Goal: Information Seeking & Learning: Learn about a topic

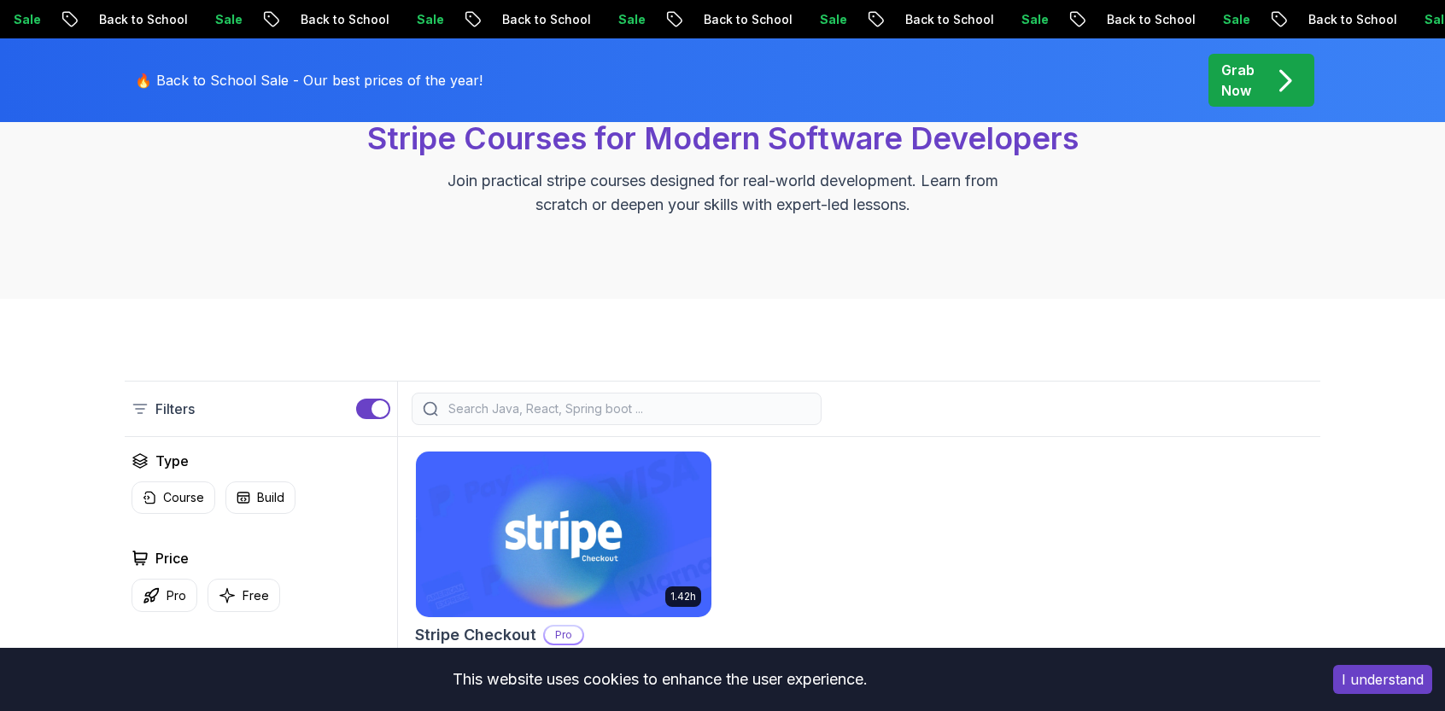
scroll to position [342, 0]
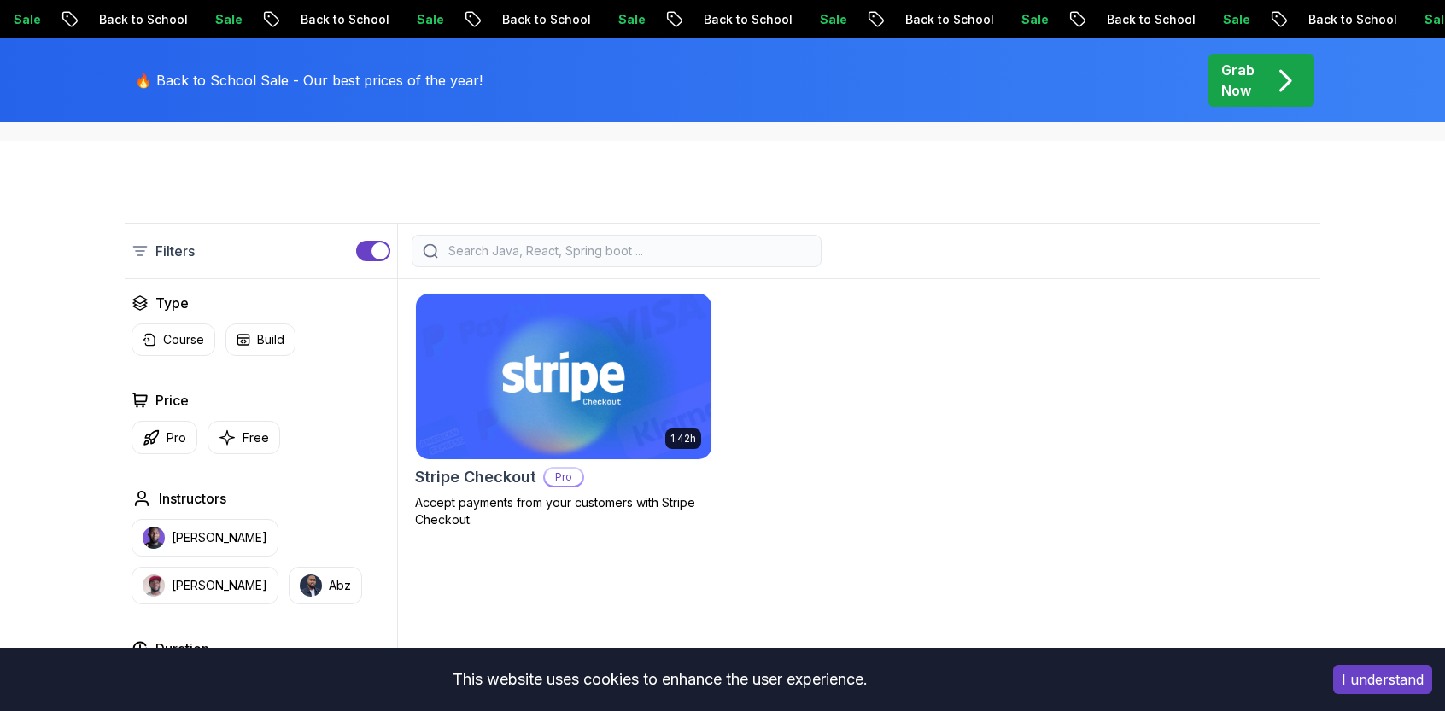
click at [523, 505] on p "Accept payments from your customers with Stripe Checkout." at bounding box center [563, 511] width 297 height 34
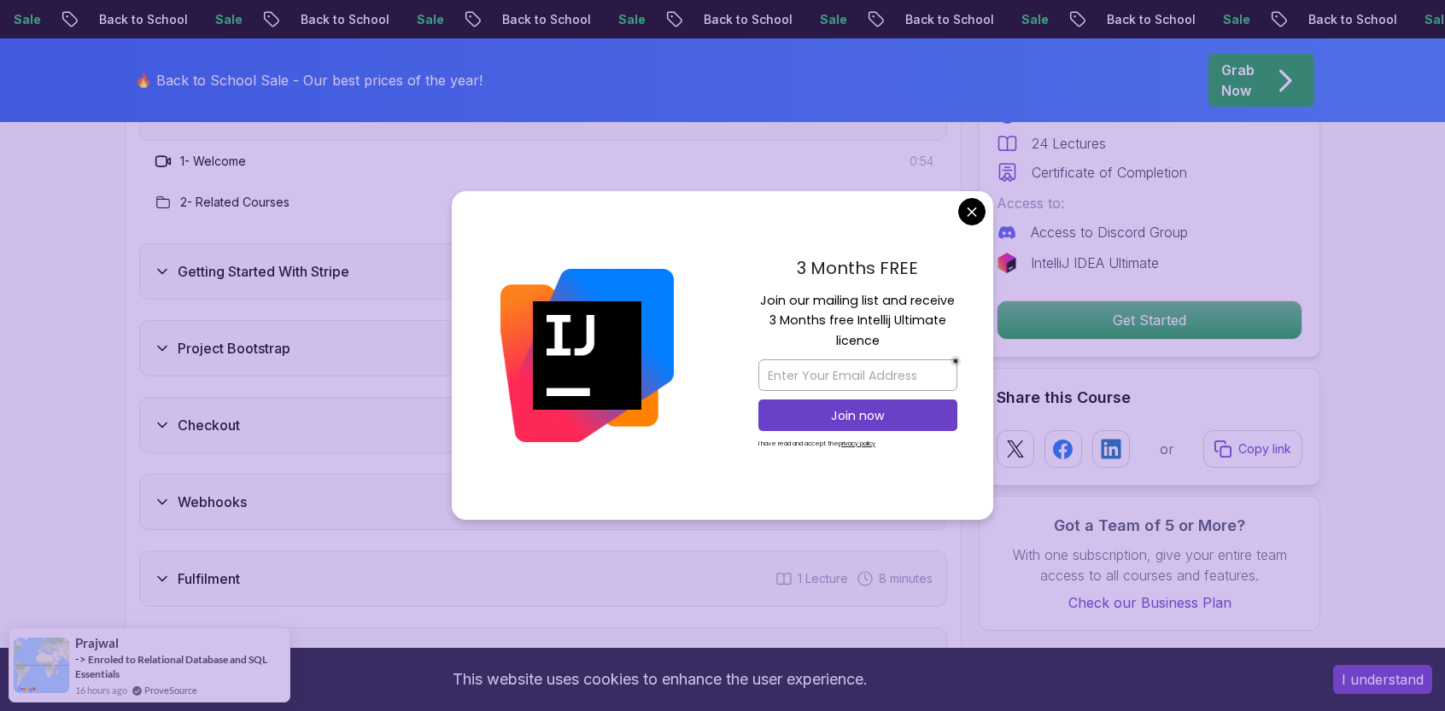
scroll to position [2476, 0]
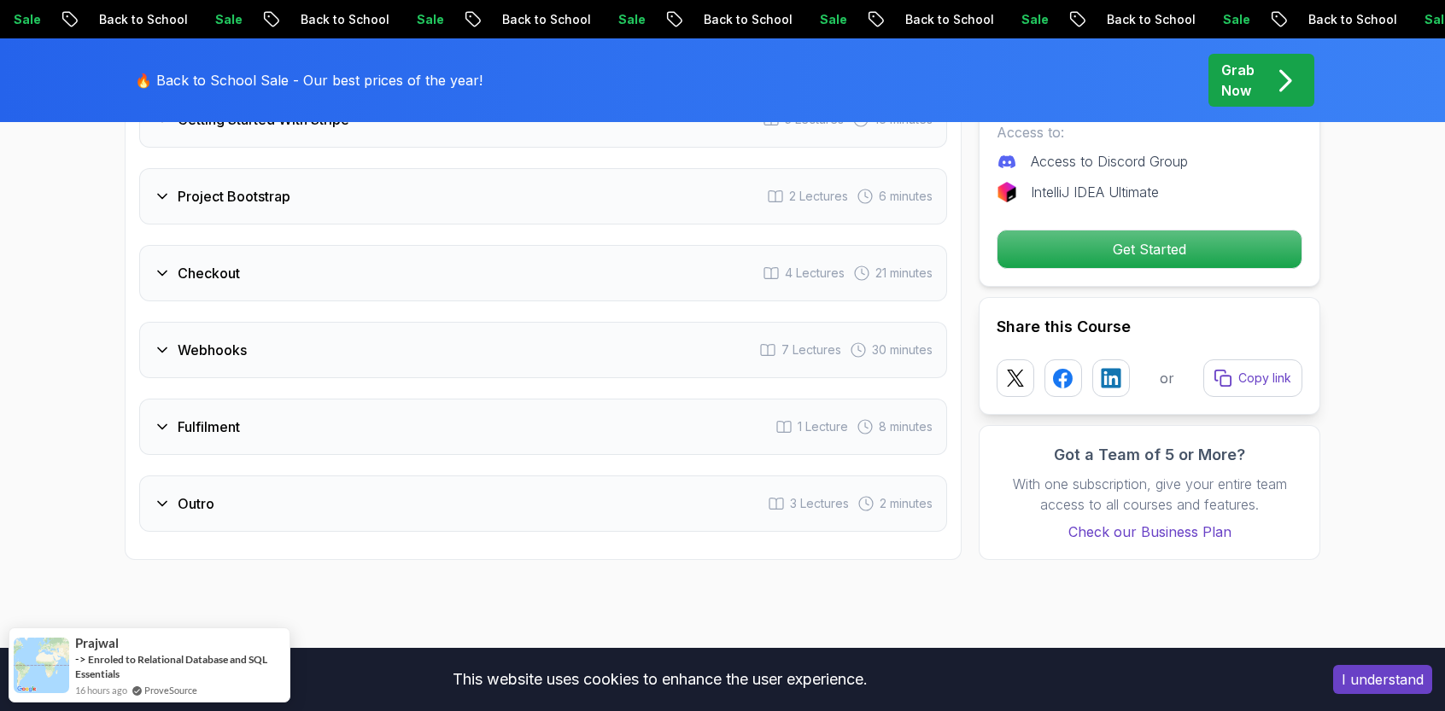
click at [295, 341] on div "Webhooks 7 Lectures 30 minutes" at bounding box center [543, 350] width 808 height 56
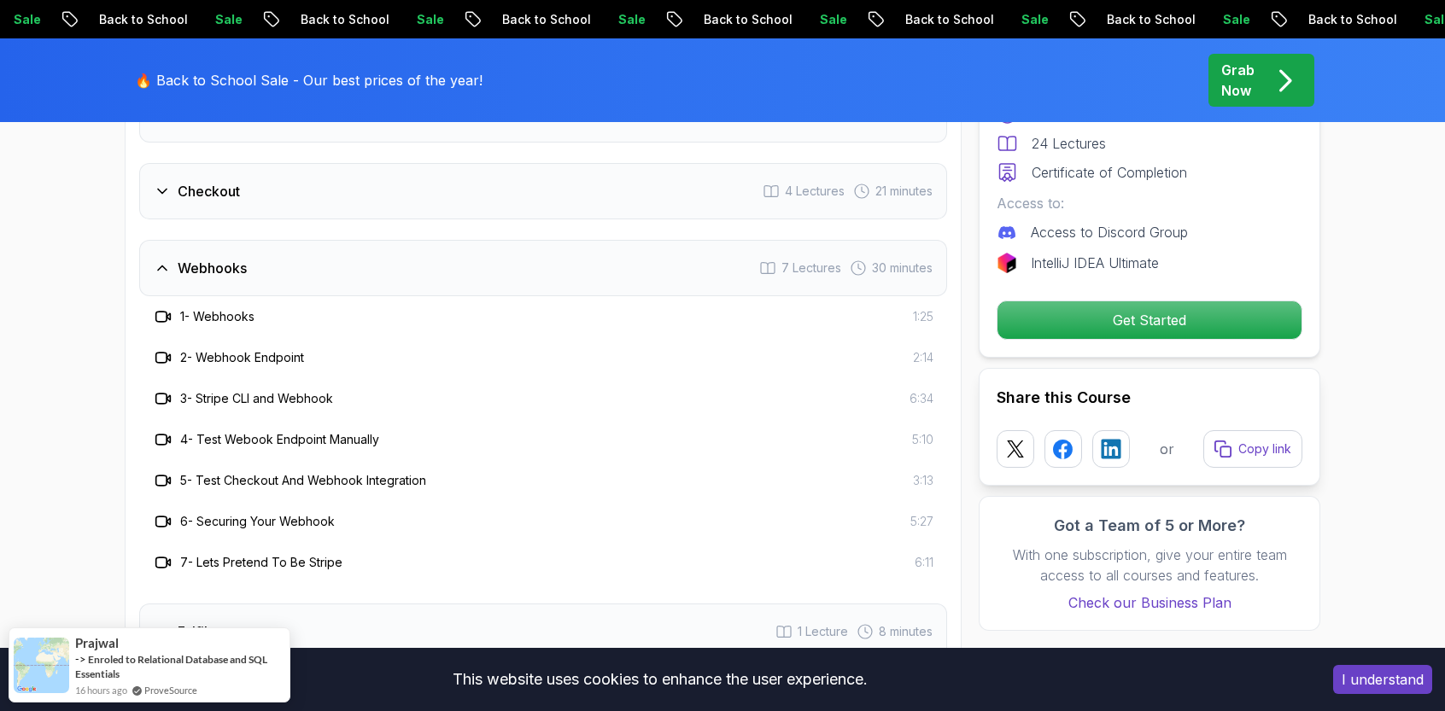
click at [258, 257] on div "Webhooks 7 Lectures 30 minutes" at bounding box center [543, 268] width 808 height 56
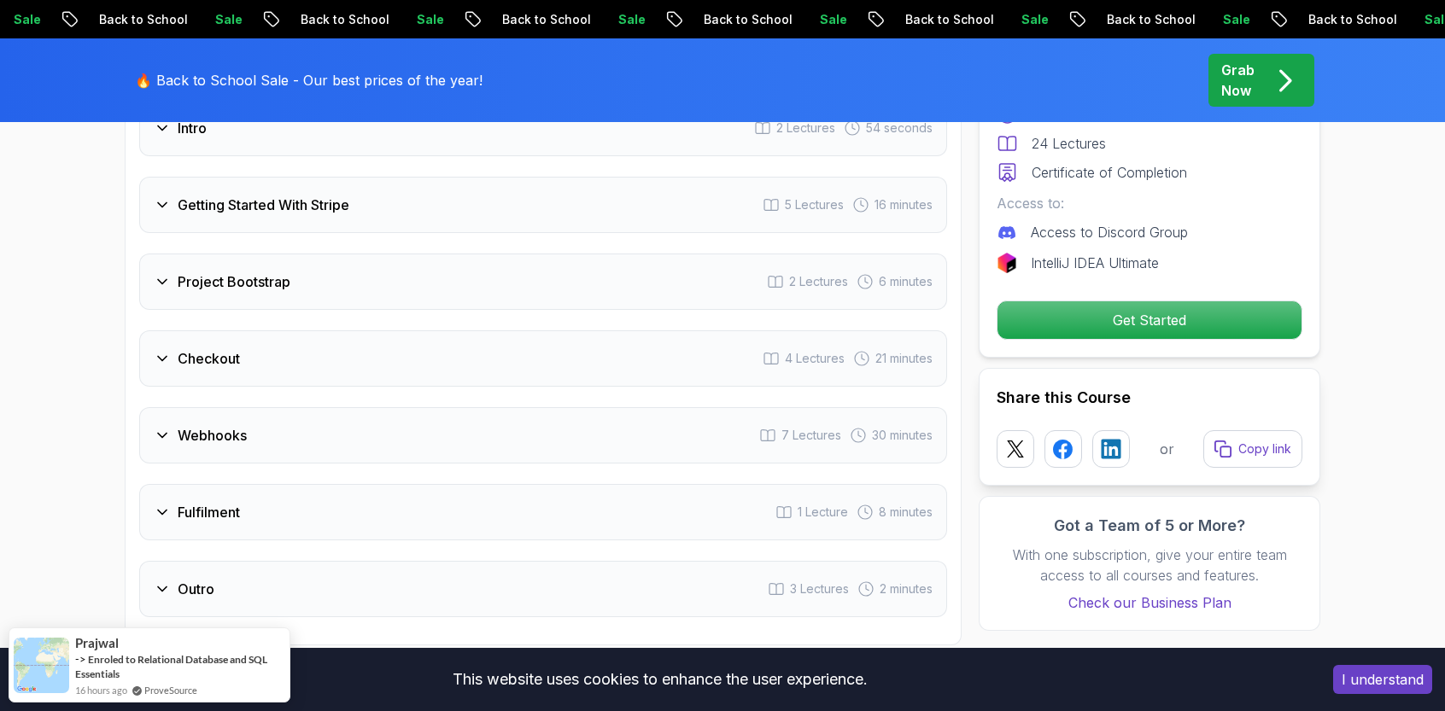
scroll to position [2305, 0]
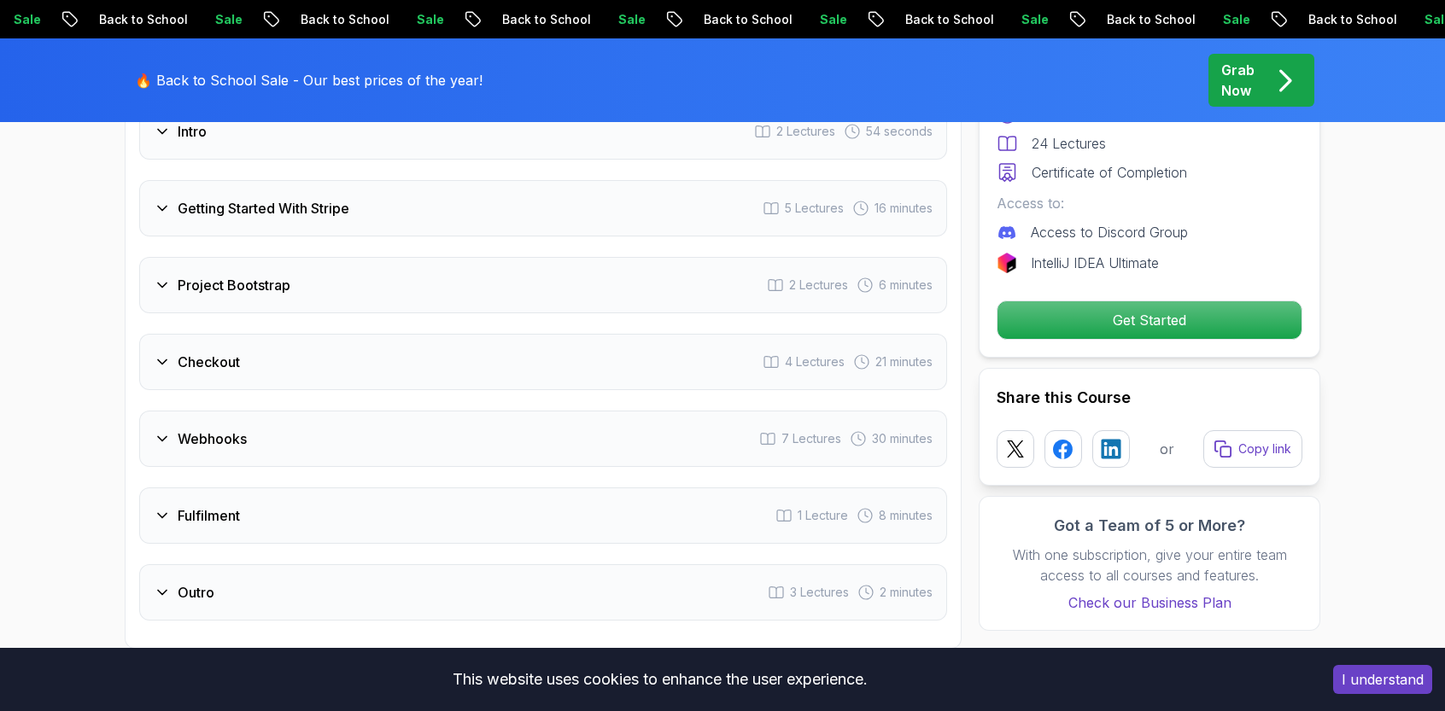
click at [248, 334] on div "Checkout 4 Lectures 21 minutes" at bounding box center [543, 362] width 808 height 56
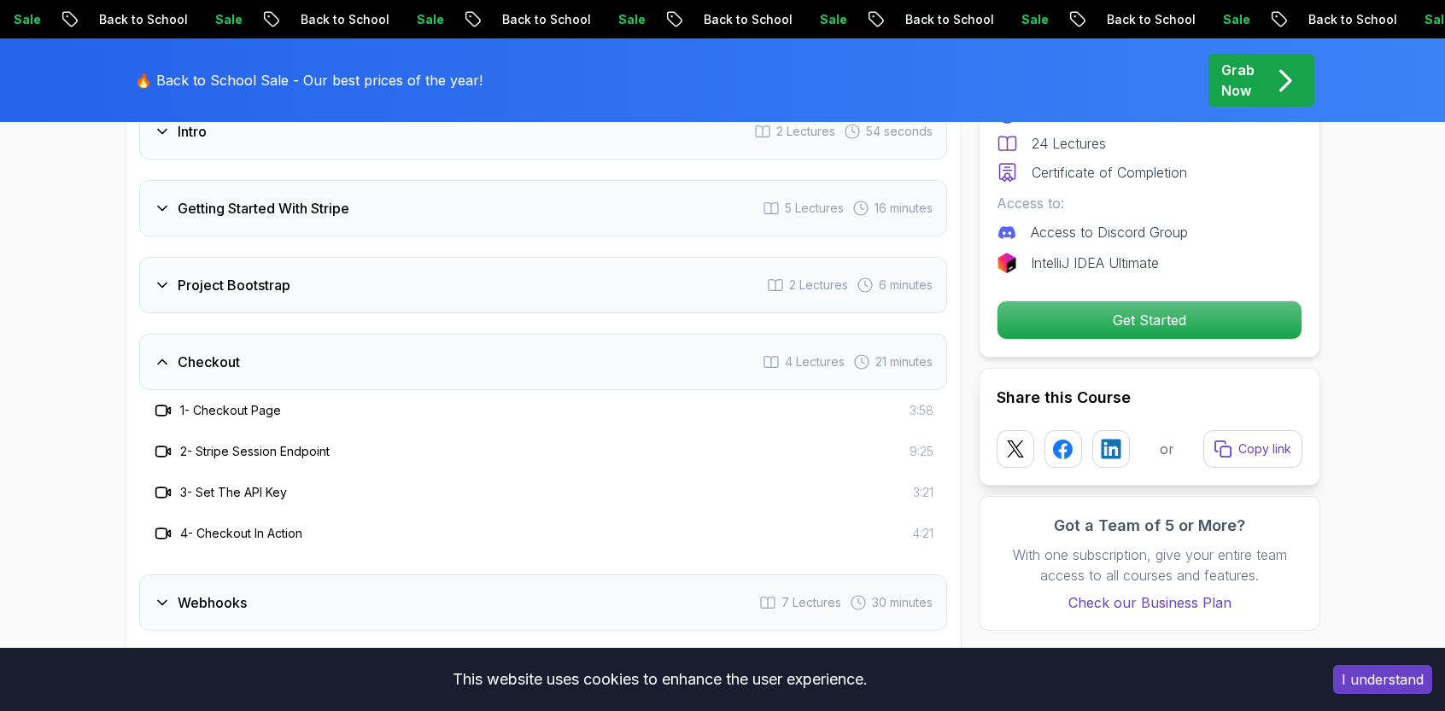
click at [254, 334] on div "Checkout 4 Lectures 21 minutes" at bounding box center [543, 362] width 808 height 56
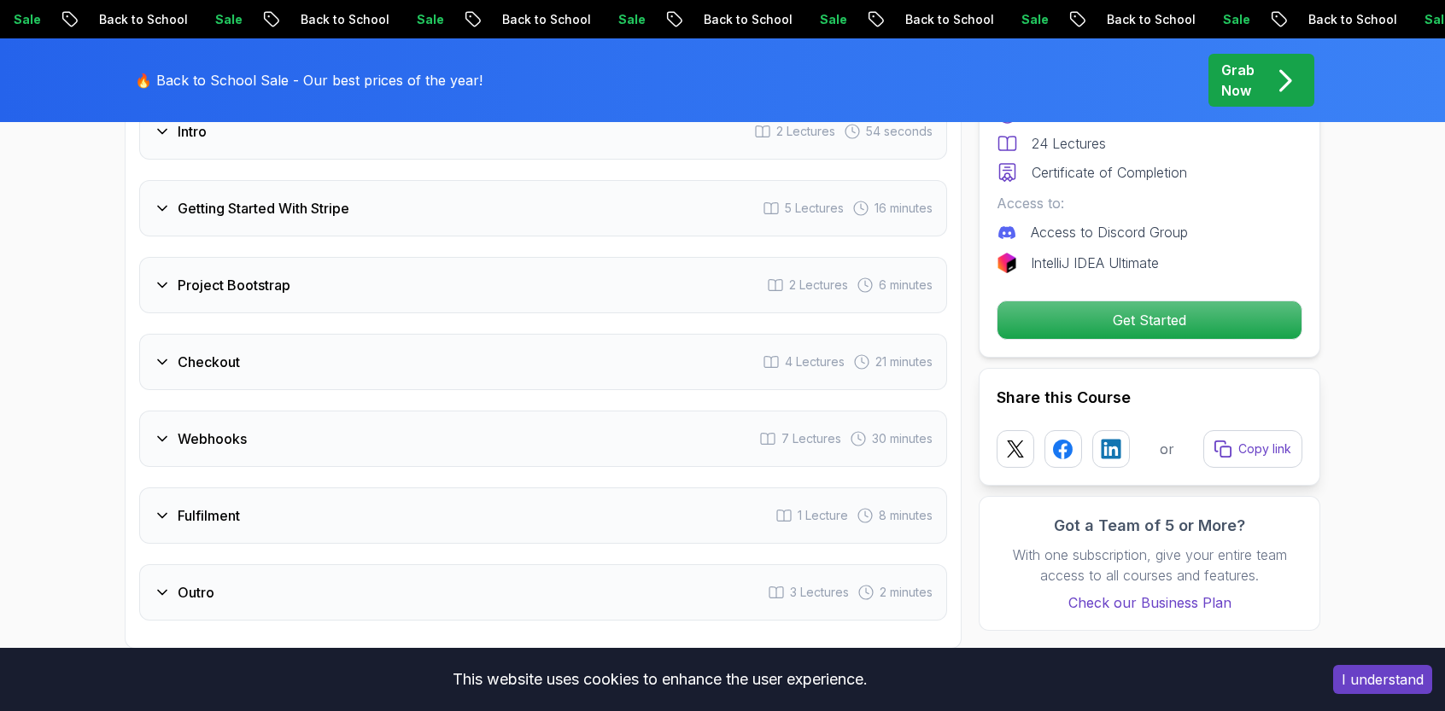
click at [277, 275] on h3 "Project Bootstrap" at bounding box center [234, 285] width 113 height 20
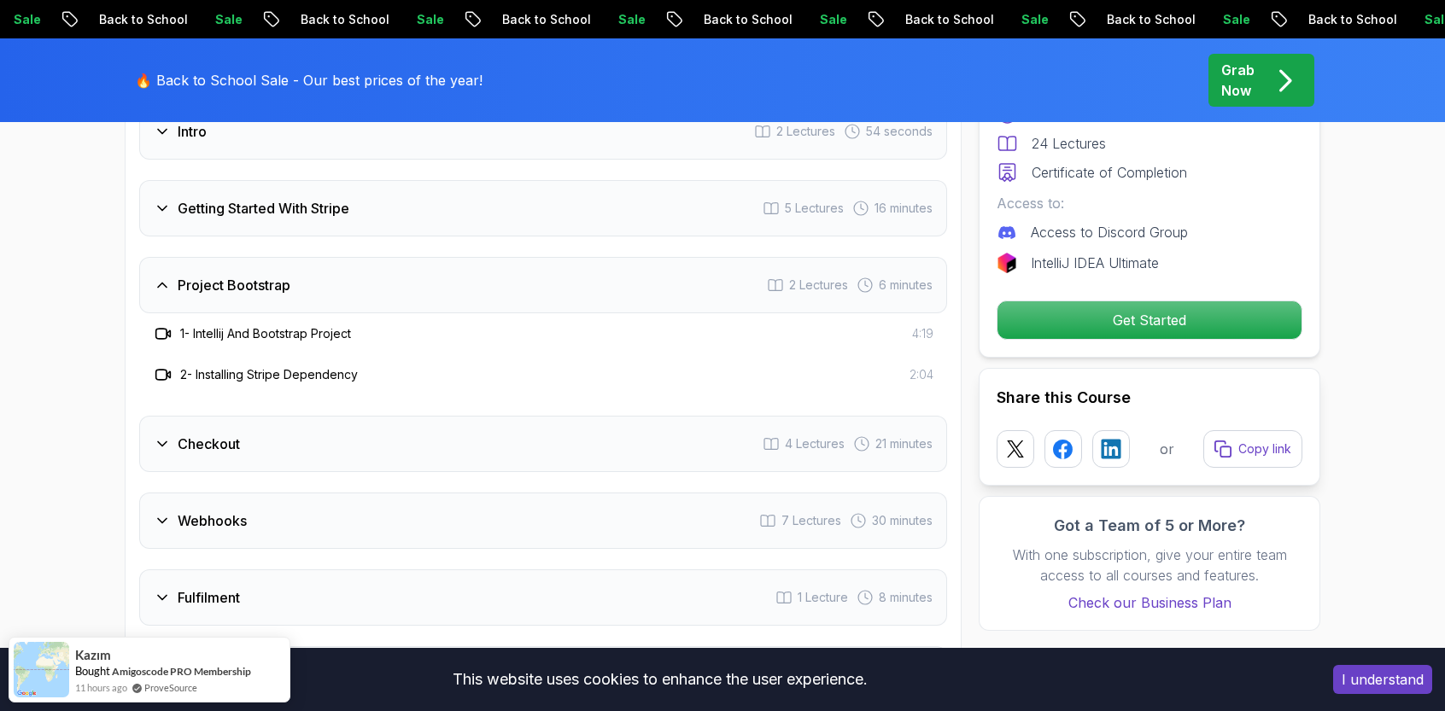
click at [277, 269] on div "Project Bootstrap 2 Lectures 6 minutes" at bounding box center [543, 285] width 808 height 56
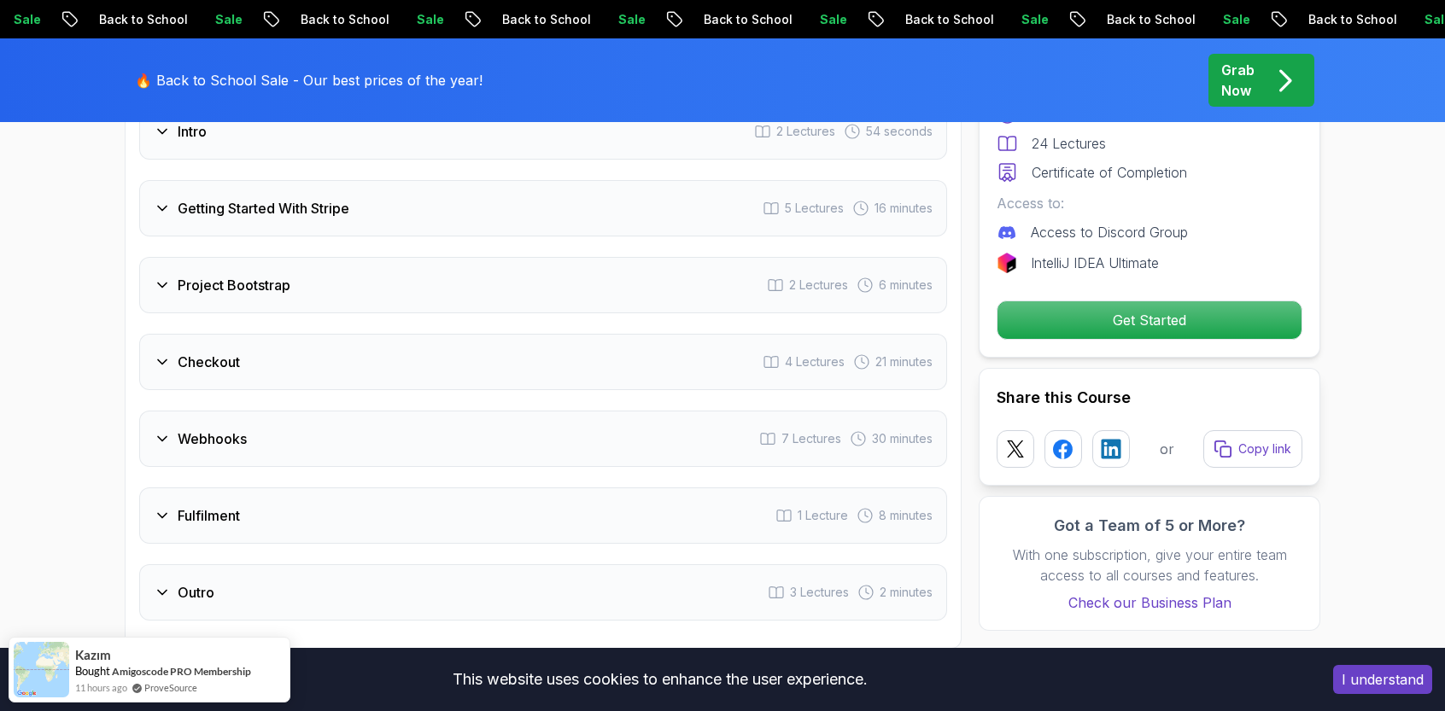
click at [328, 194] on div "Getting Started With Stripe 5 Lectures 16 minutes" at bounding box center [543, 208] width 808 height 56
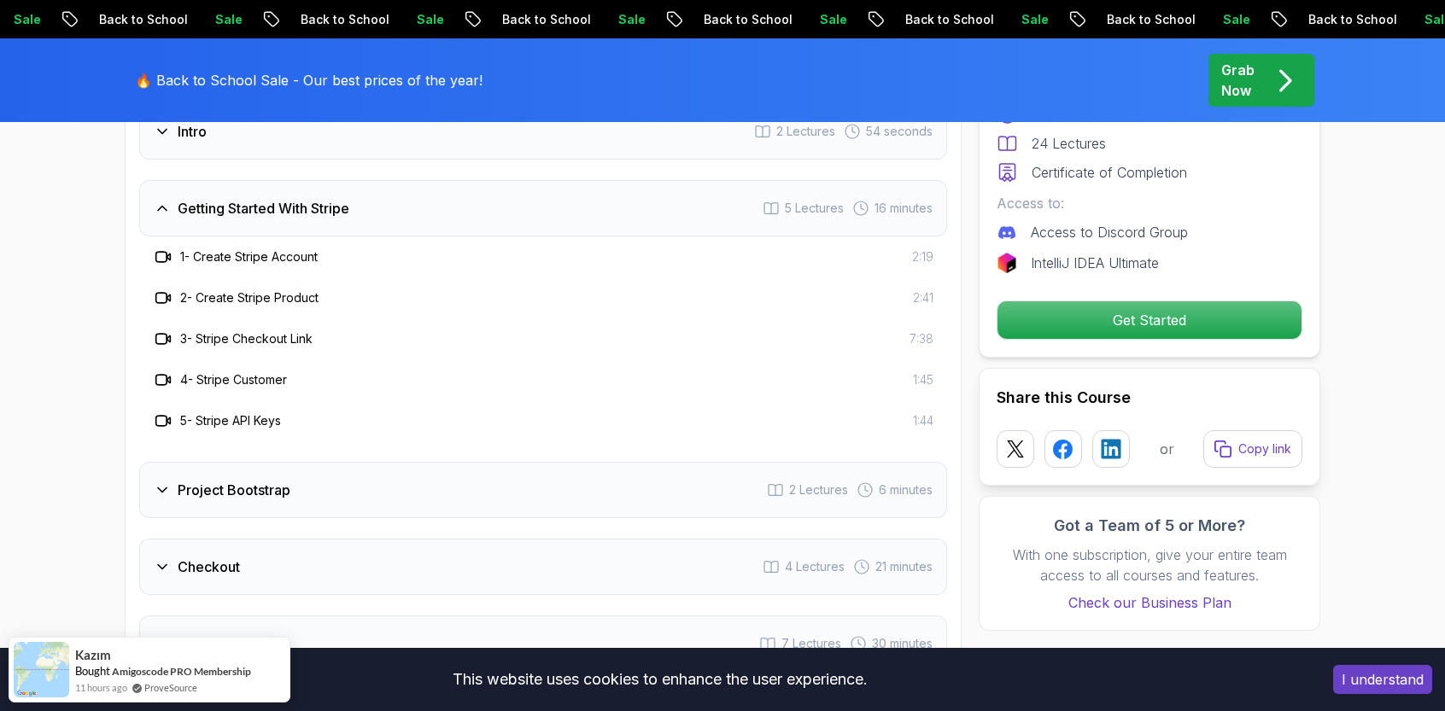
click at [328, 194] on div "Getting Started With Stripe 5 Lectures 16 minutes" at bounding box center [543, 208] width 808 height 56
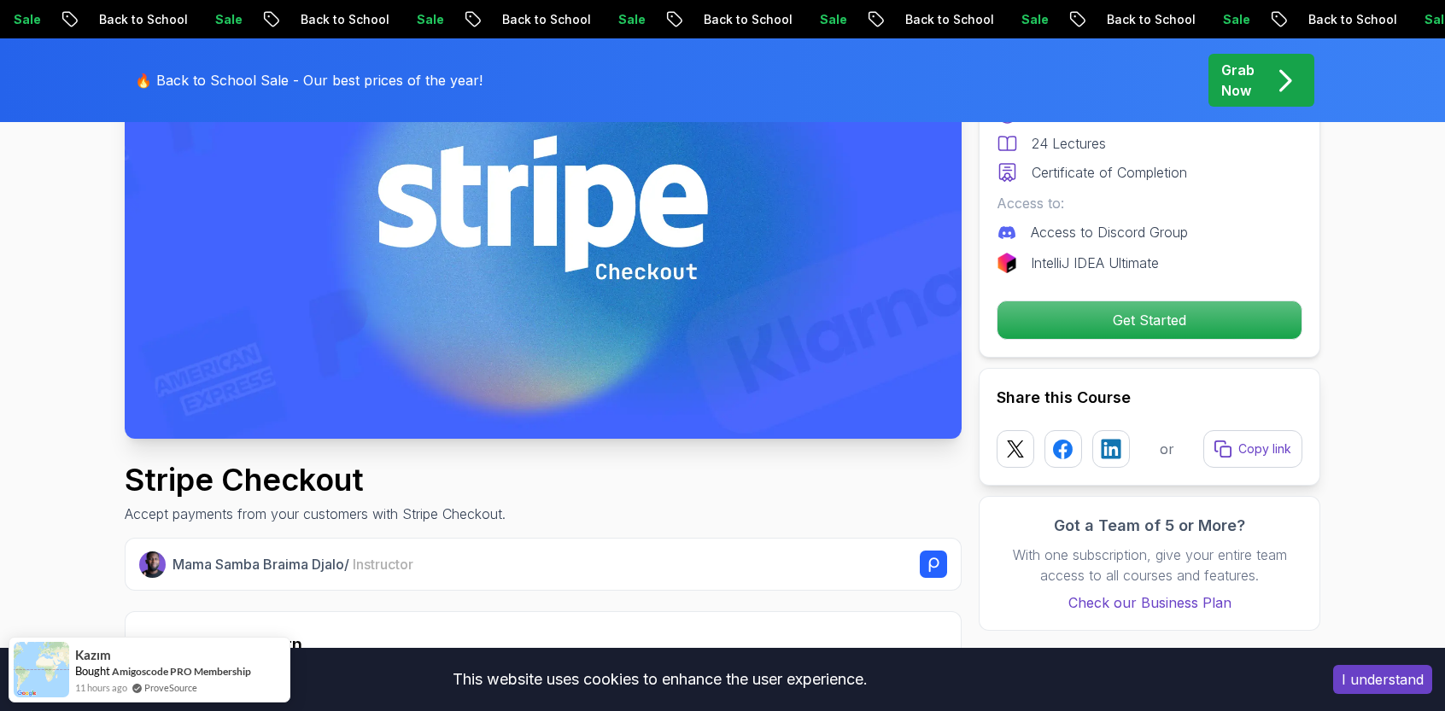
scroll to position [0, 0]
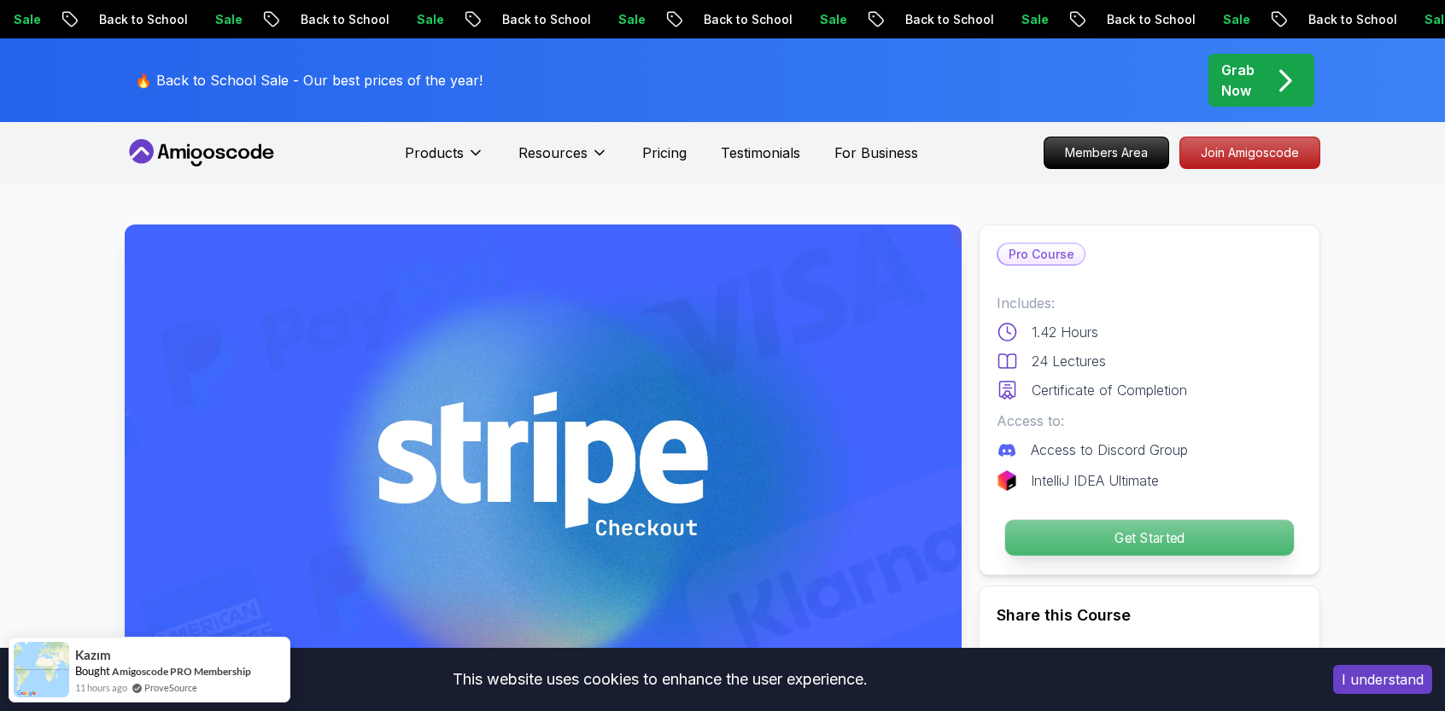
click at [1038, 535] on p "Get Started" at bounding box center [1149, 538] width 289 height 36
